Goal: Task Accomplishment & Management: Use online tool/utility

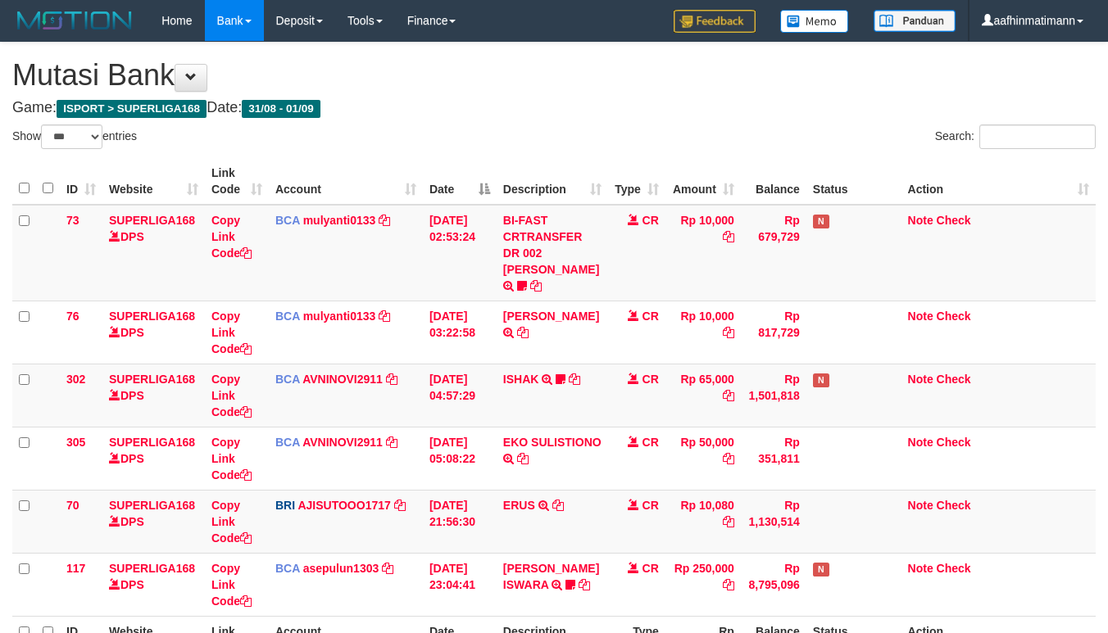
select select "***"
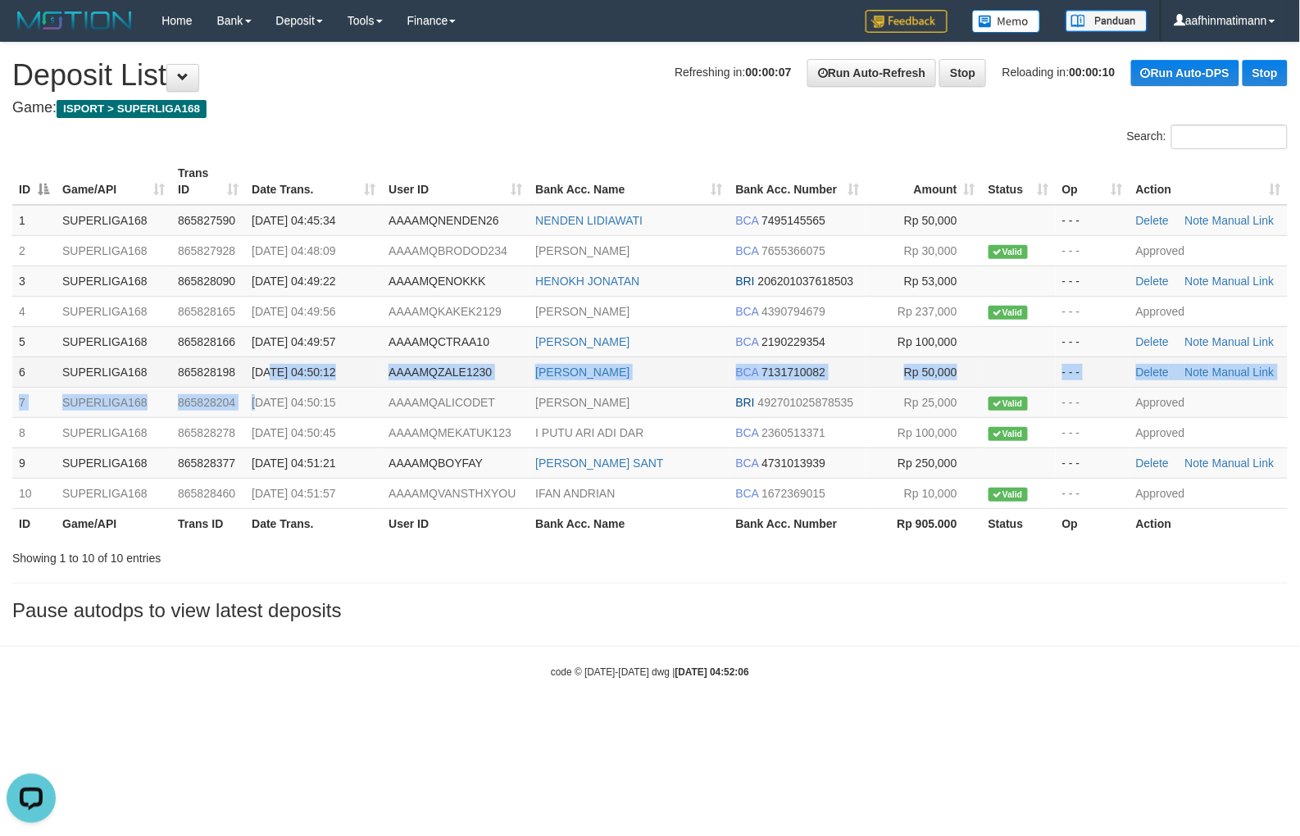
click at [267, 370] on tbody "1 SUPERLIGA168 865827590 01/09/2025 04:45:34 AAAAMQNENDEN26 NENDEN LIDIAWATI BC…" at bounding box center [649, 357] width 1275 height 304
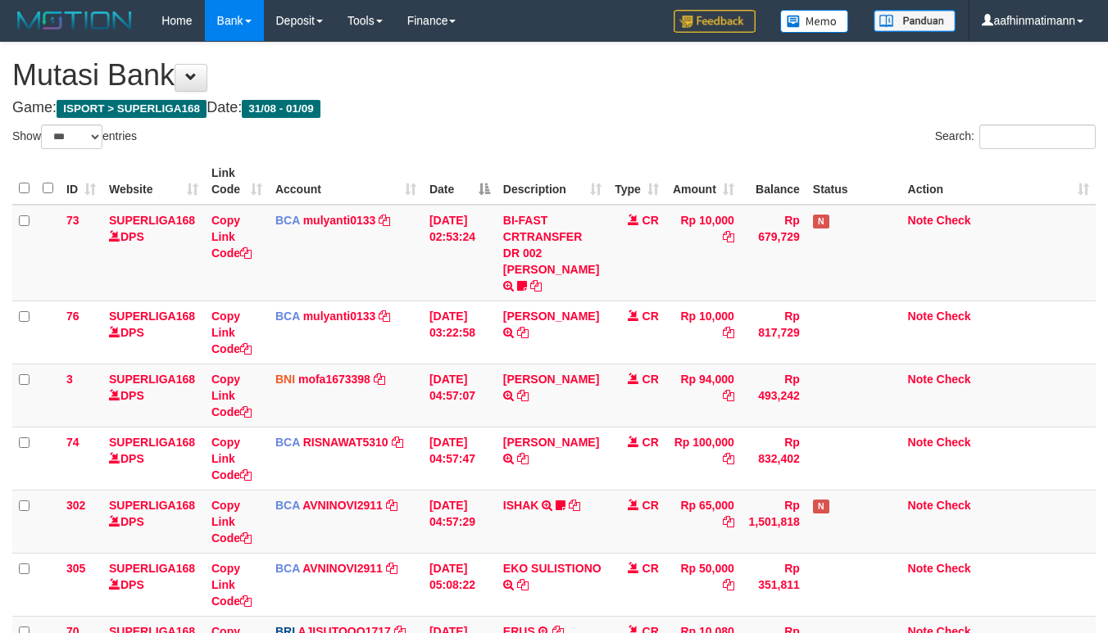
select select "***"
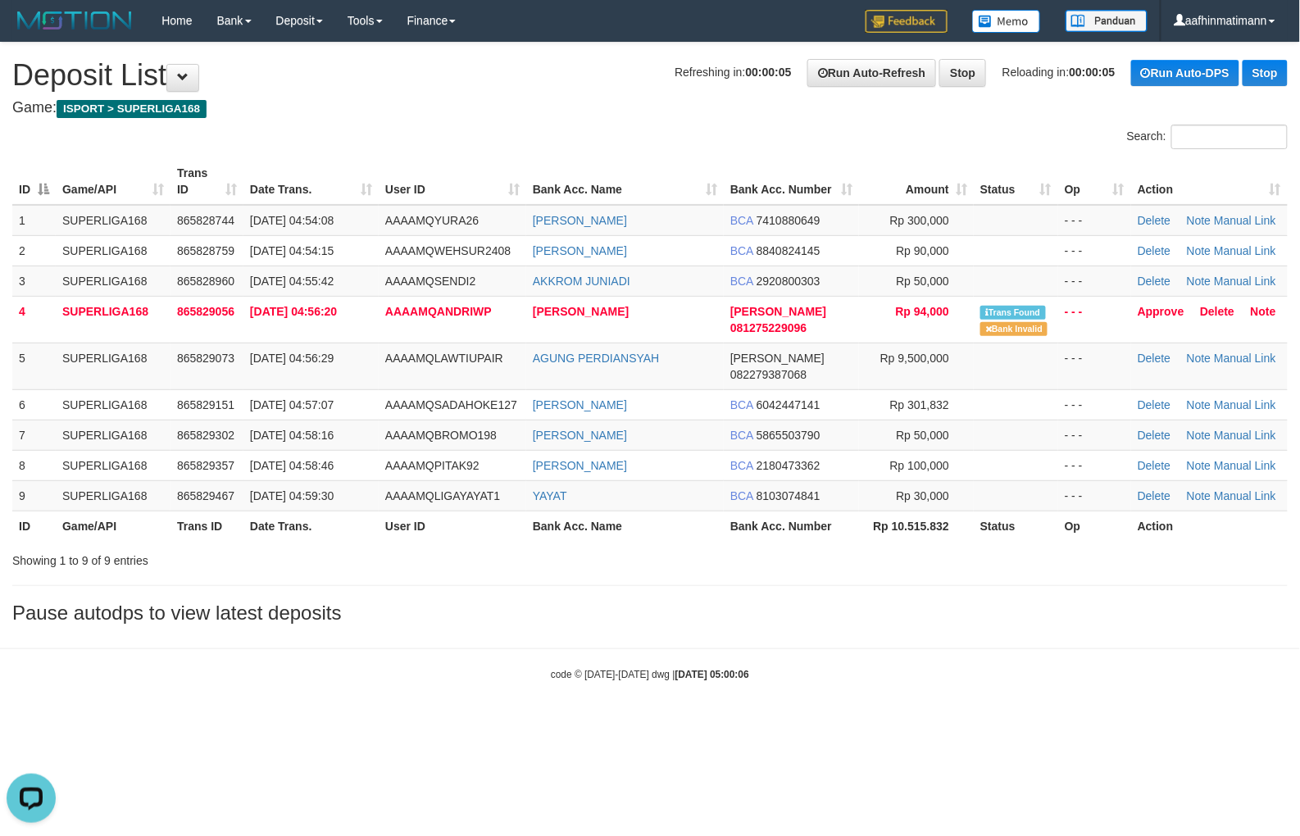
drag, startPoint x: 683, startPoint y: 656, endPoint x: 736, endPoint y: 574, distance: 96.6
click at [683, 669] on strong "2025/09/01 05:00:06" at bounding box center [712, 674] width 74 height 11
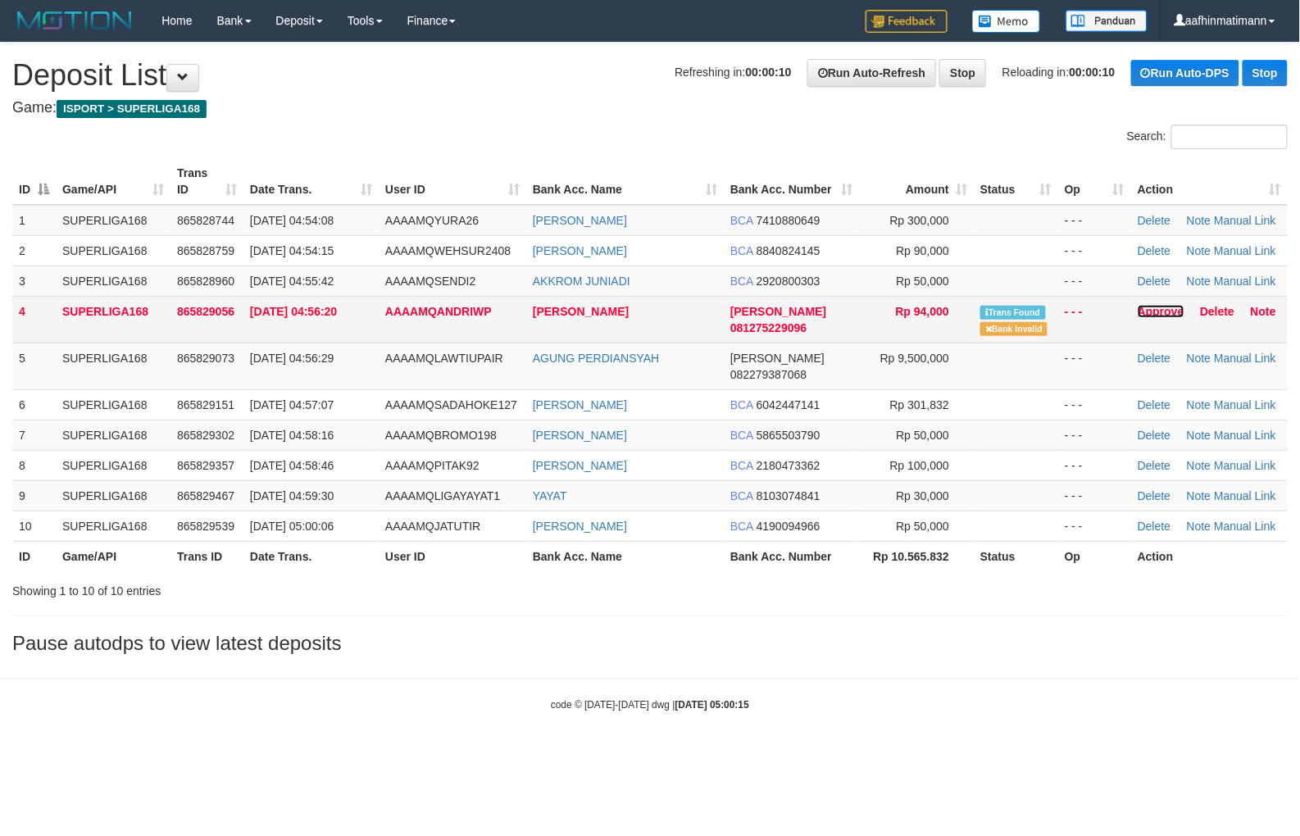
click at [1160, 308] on link "Approve" at bounding box center [1160, 311] width 47 height 13
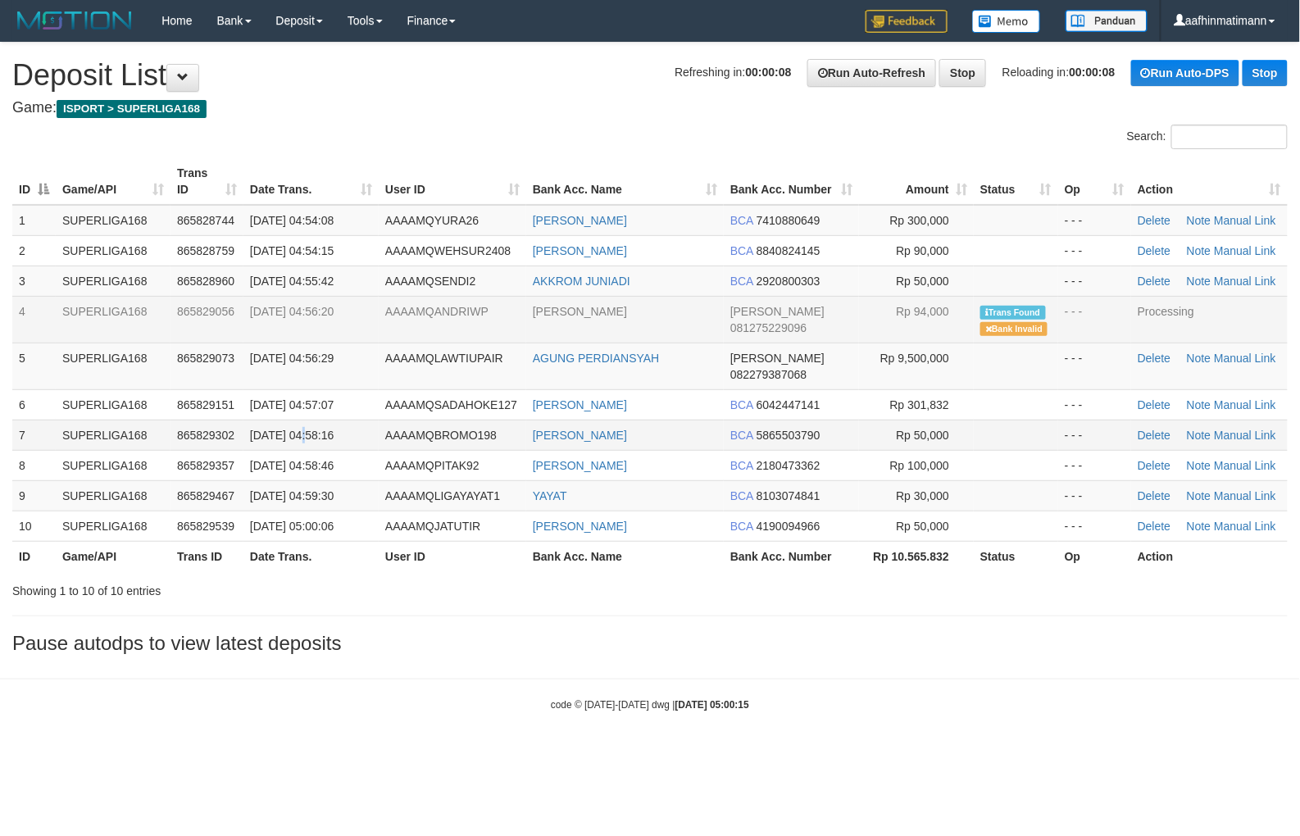
drag, startPoint x: 305, startPoint y: 411, endPoint x: 289, endPoint y: 420, distance: 17.6
click at [301, 429] on span "[DATE] 04:58:16" at bounding box center [292, 435] width 84 height 13
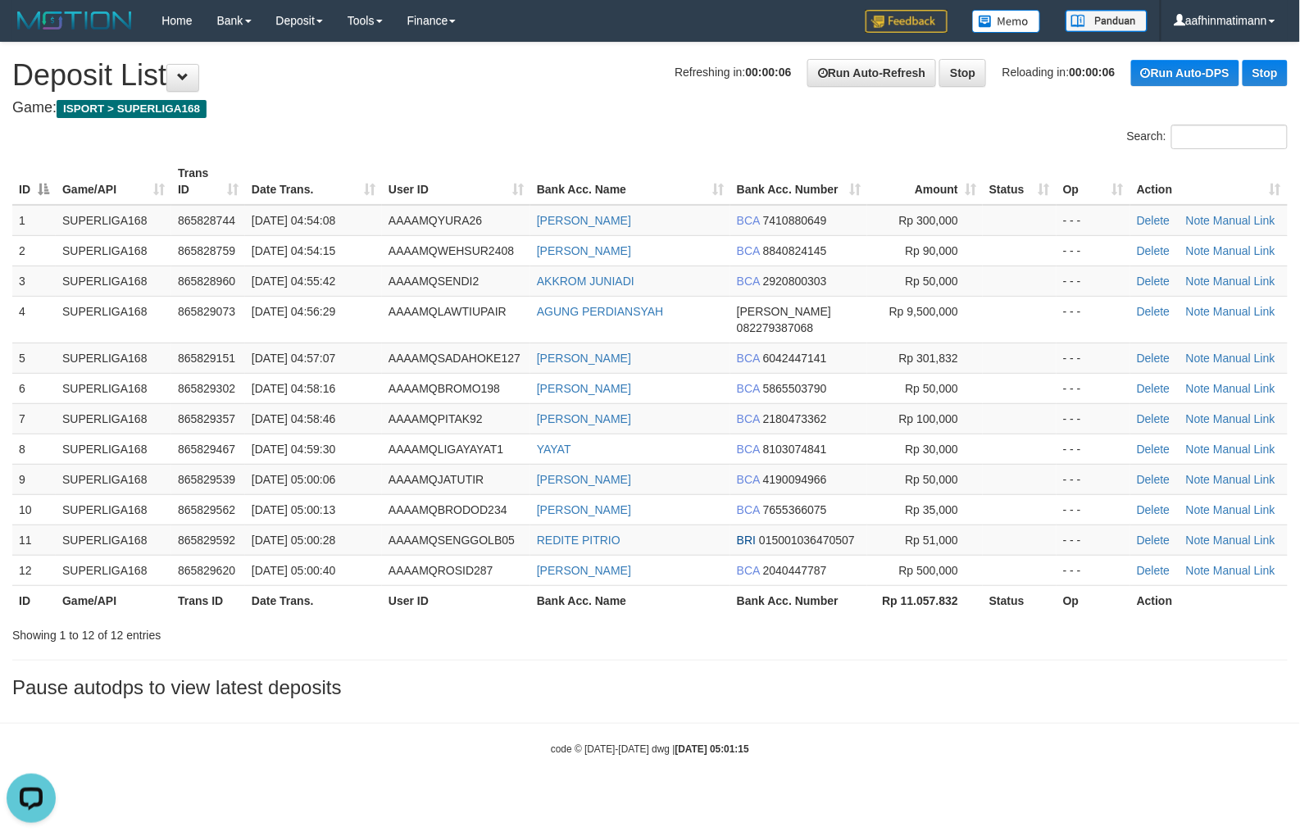
drag, startPoint x: 338, startPoint y: 367, endPoint x: 0, endPoint y: 281, distance: 348.4
click at [332, 382] on span "[DATE] 04:58:16" at bounding box center [294, 388] width 84 height 13
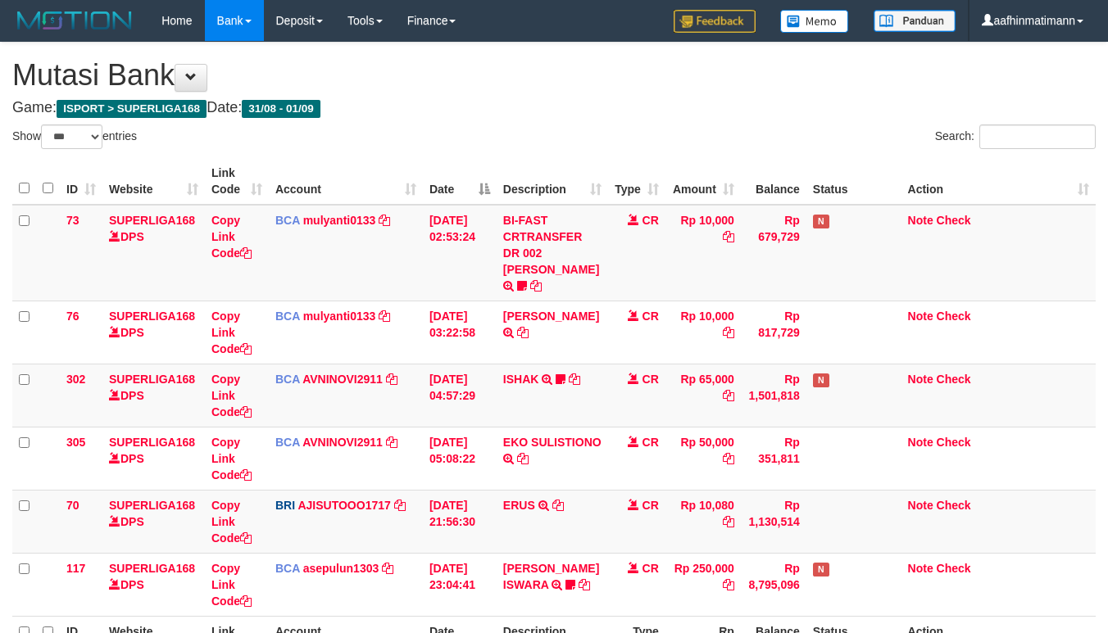
select select "***"
click at [512, 198] on th "Description" at bounding box center [552, 181] width 111 height 47
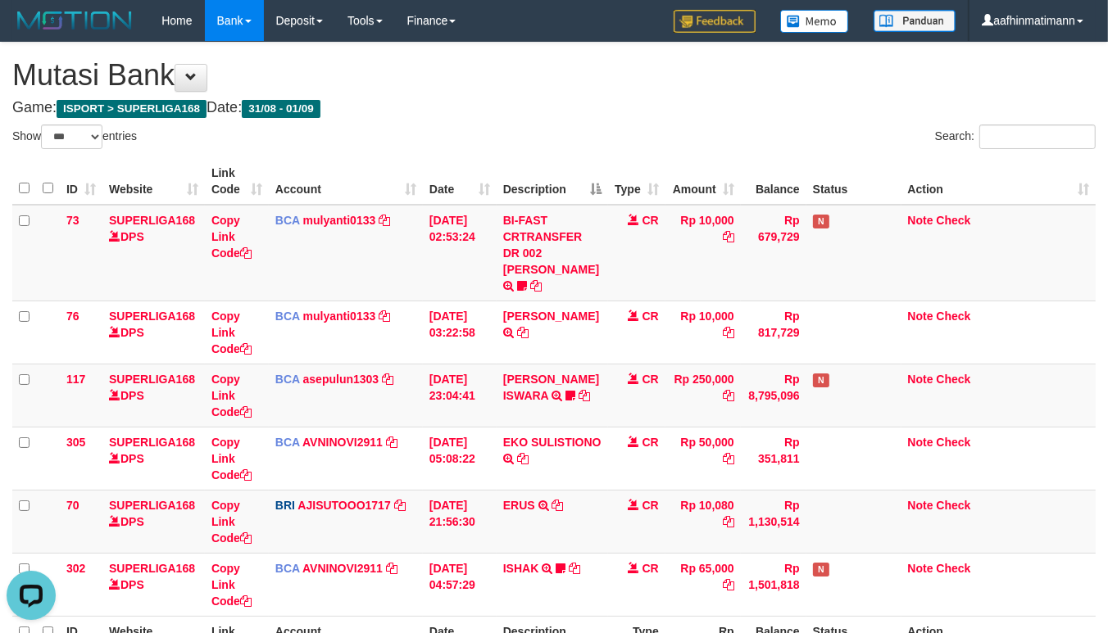
drag, startPoint x: 643, startPoint y: 214, endPoint x: 828, endPoint y: 197, distance: 186.0
click at [651, 214] on span "CR" at bounding box center [650, 220] width 16 height 13
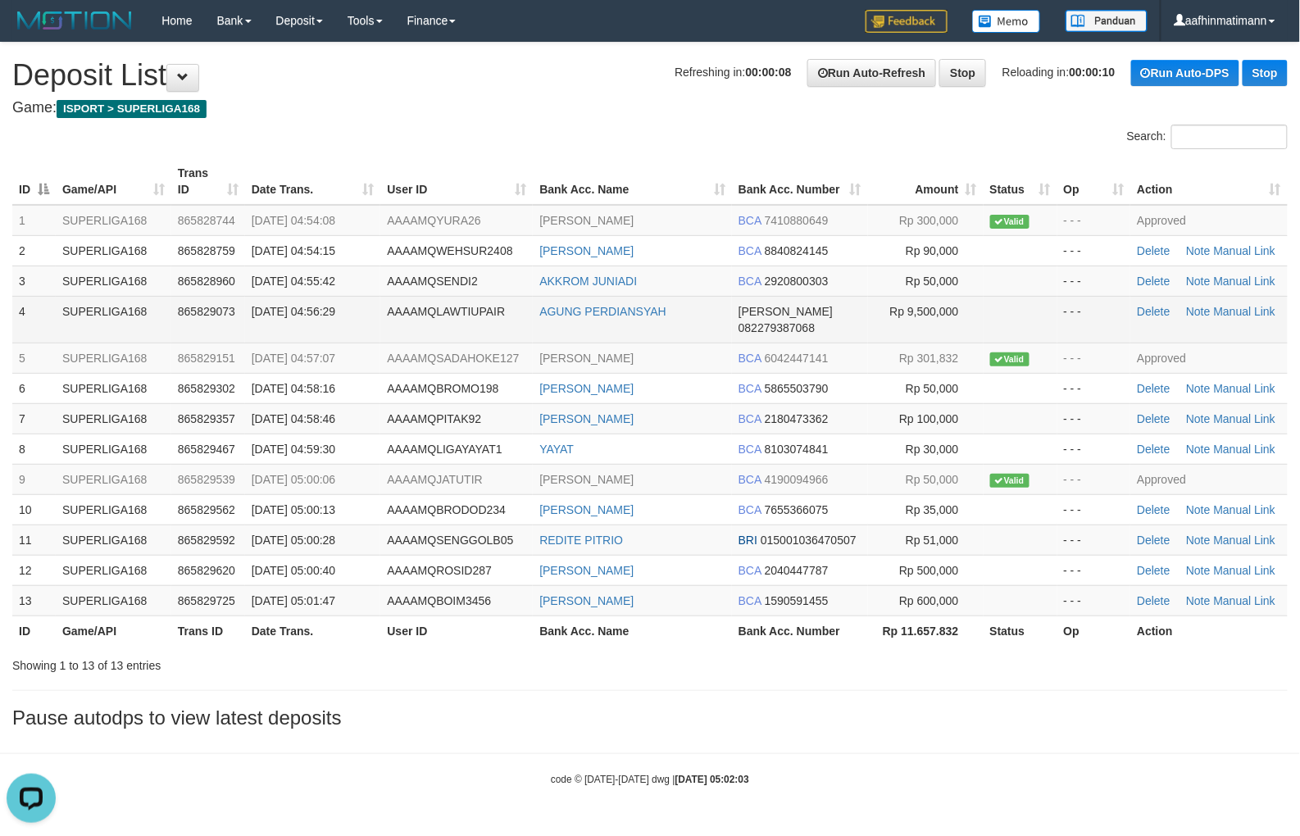
drag, startPoint x: 371, startPoint y: 389, endPoint x: 149, endPoint y: 322, distance: 232.0
click at [357, 403] on td "[DATE] 04:58:46" at bounding box center [313, 418] width 136 height 30
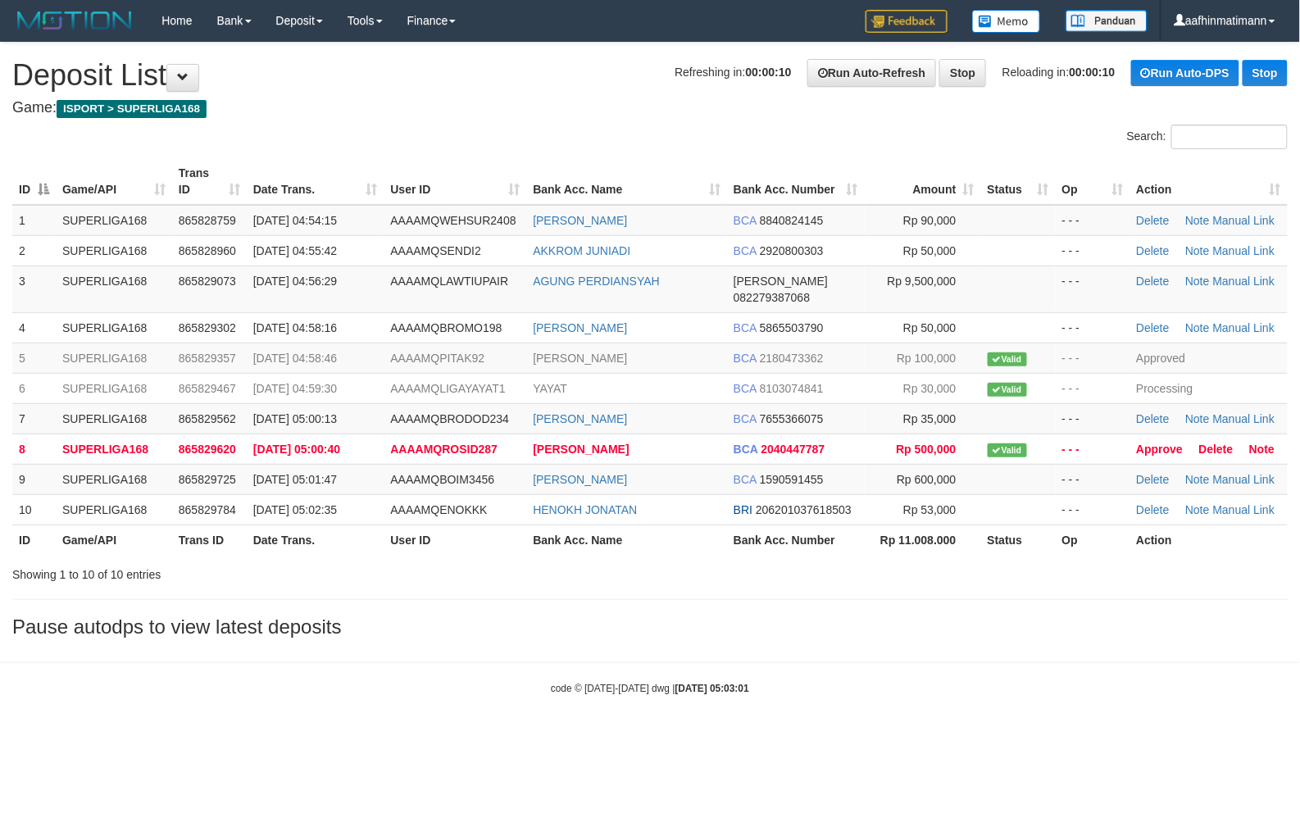
drag, startPoint x: 658, startPoint y: 157, endPoint x: 472, endPoint y: 268, distance: 216.8
click at [654, 166] on th "Bank Acc. Name" at bounding box center [626, 181] width 201 height 47
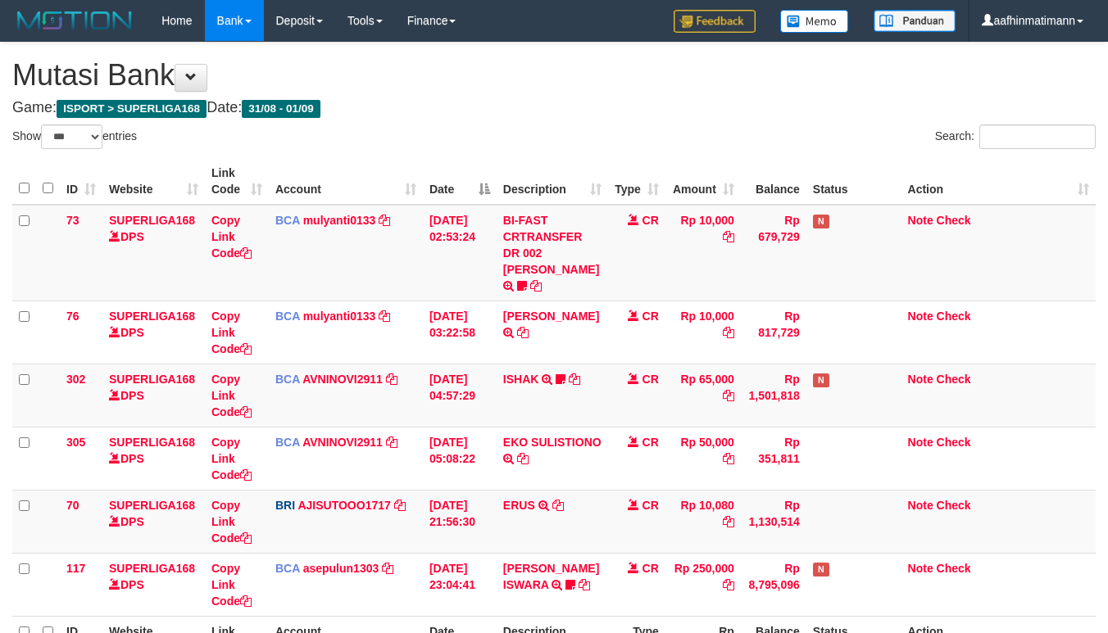
select select "***"
click at [420, 257] on td "BCA mulyanti0133 DPS MULYANTI mutasi_20250901_4495 | 73 mutasi_20250901_4495 | …" at bounding box center [346, 253] width 154 height 97
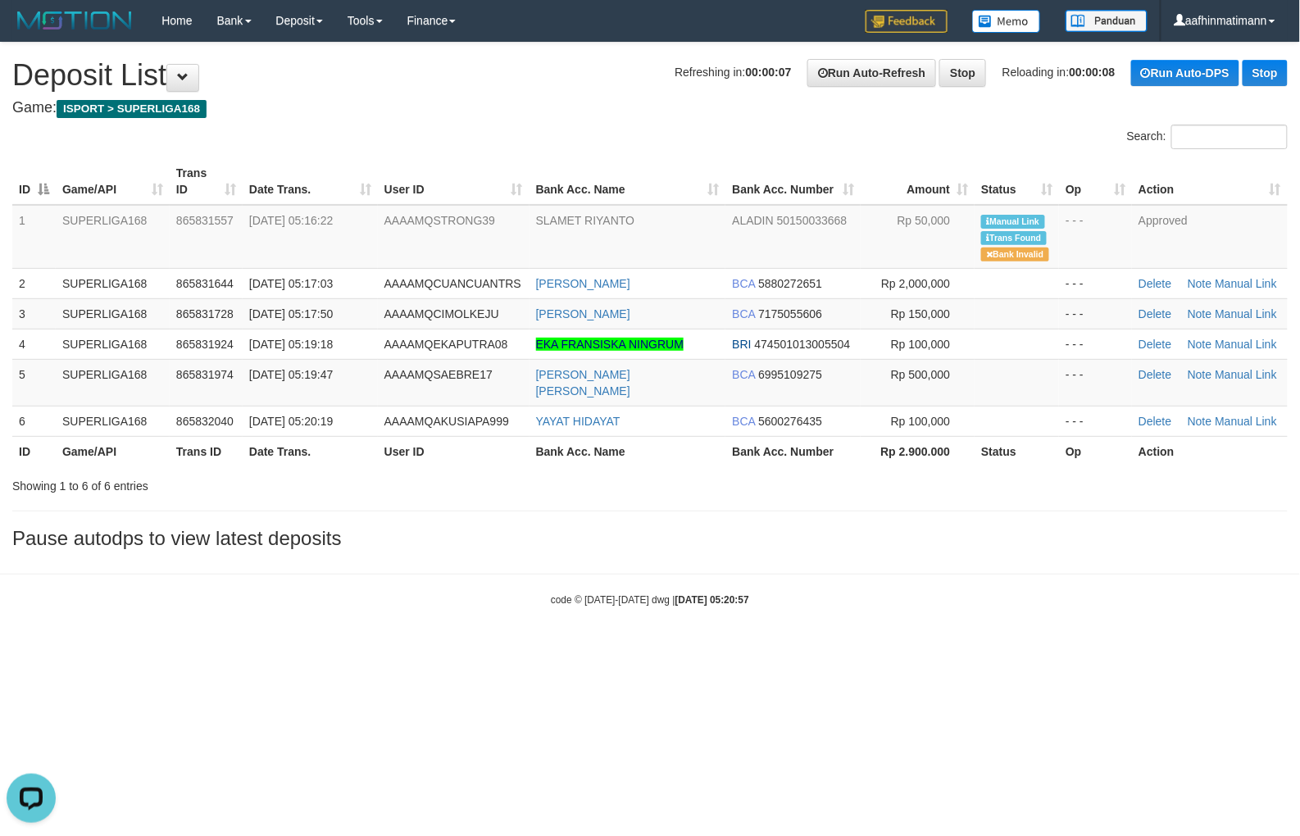
drag, startPoint x: 178, startPoint y: 551, endPoint x: 34, endPoint y: 680, distance: 193.3
click at [180, 551] on body "Toggle navigation Home Bank Account List Load By Website Group [ISPORT] SUPERLI…" at bounding box center [650, 324] width 1300 height 648
